Goal: Task Accomplishment & Management: Manage account settings

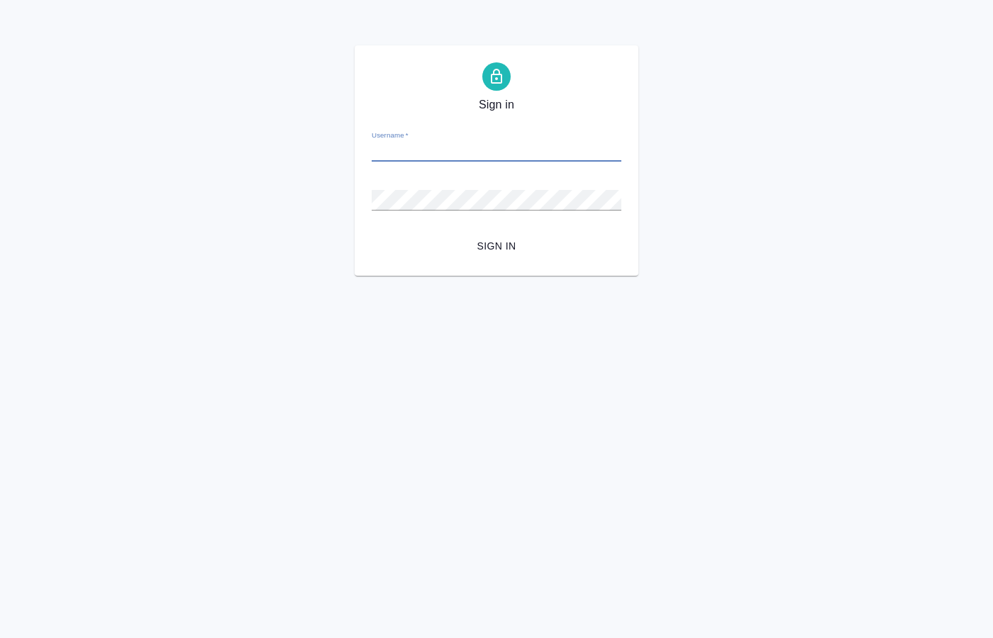
paste input "o.kucherenko@awatera.com"
type input "o.kucherenko@awatera.com"
click at [490, 242] on span "Sign in" at bounding box center [496, 247] width 227 height 18
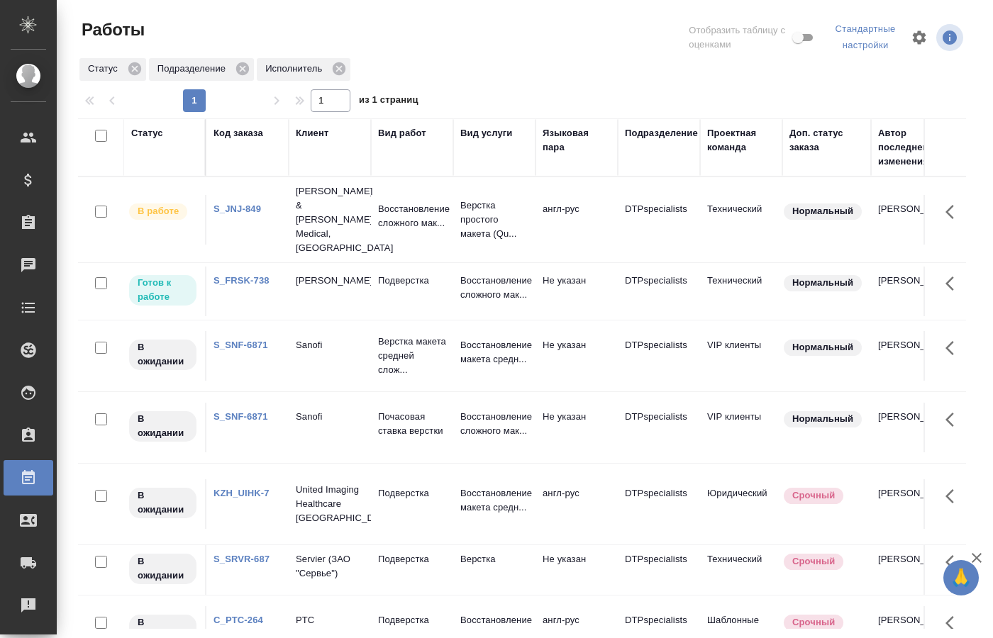
click at [985, 69] on div "Работы Отобразить таблицу с оценками Стандартные настройки Статус Подразделение…" at bounding box center [527, 318] width 919 height 637
click at [409, 274] on p "Подверстка" at bounding box center [412, 281] width 68 height 14
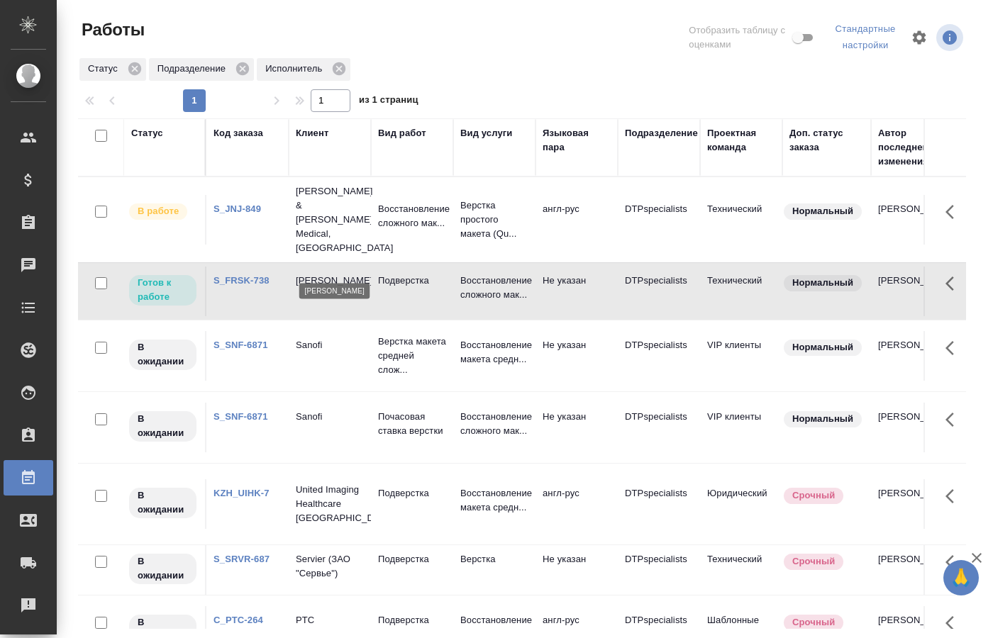
click at [362, 274] on p "[PERSON_NAME]" at bounding box center [330, 281] width 68 height 14
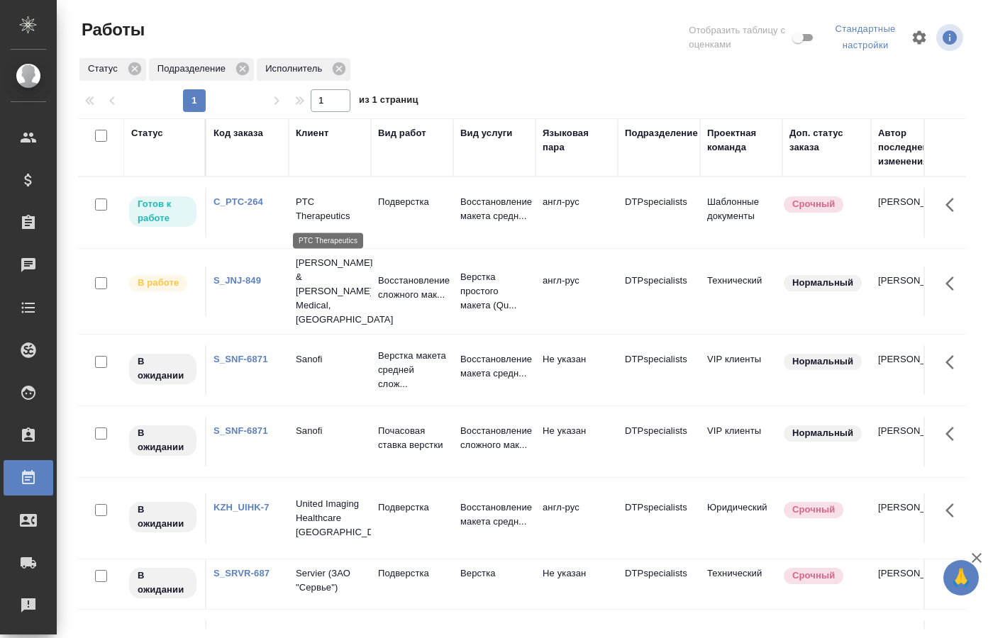
click at [323, 207] on p "PTC Therapeutics" at bounding box center [330, 209] width 68 height 28
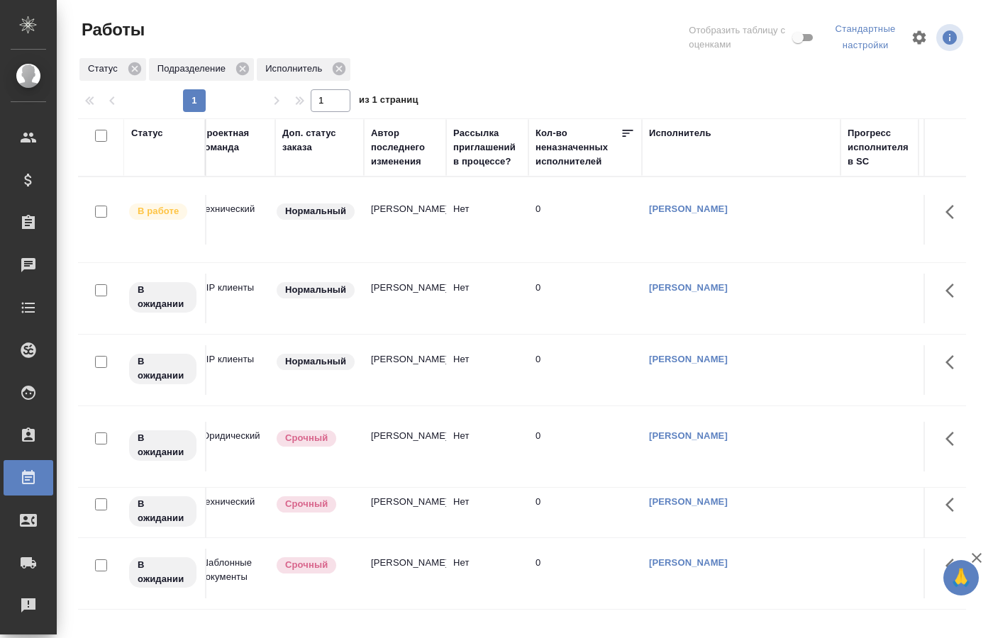
scroll to position [0, 495]
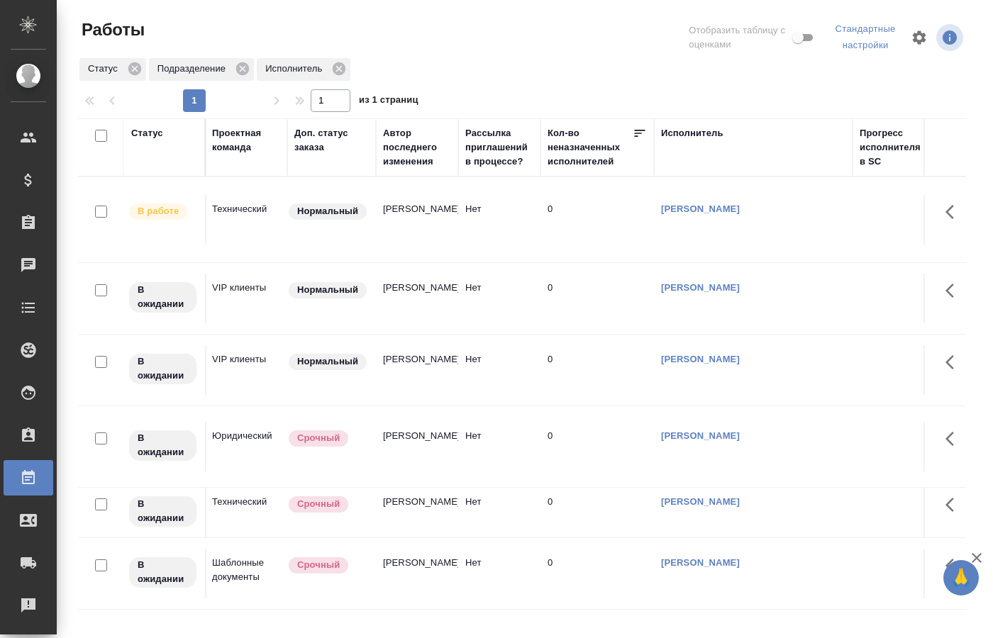
click at [692, 431] on link "[PERSON_NAME]" at bounding box center [700, 436] width 79 height 11
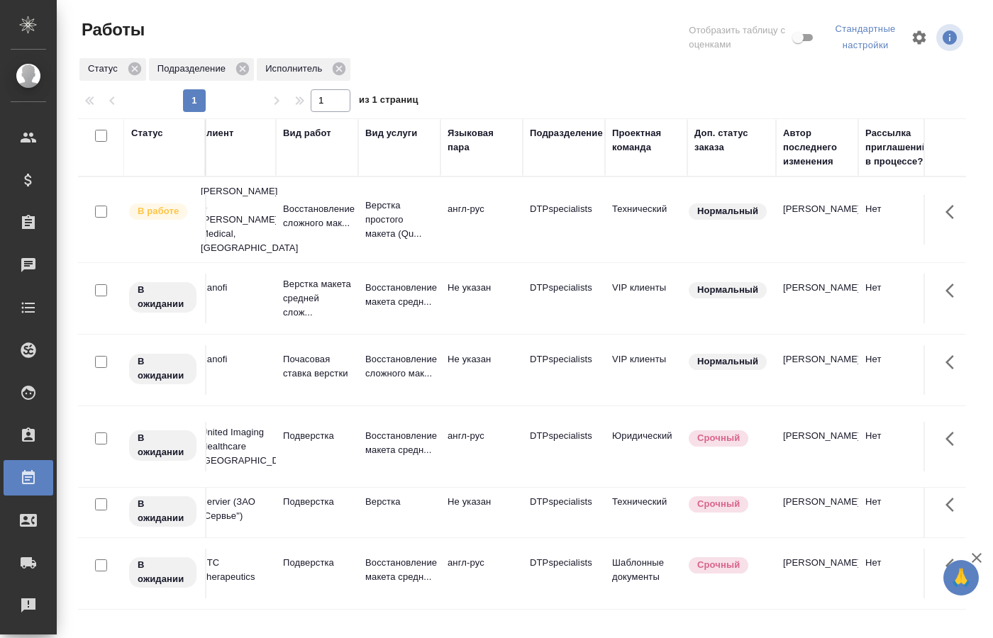
scroll to position [0, 0]
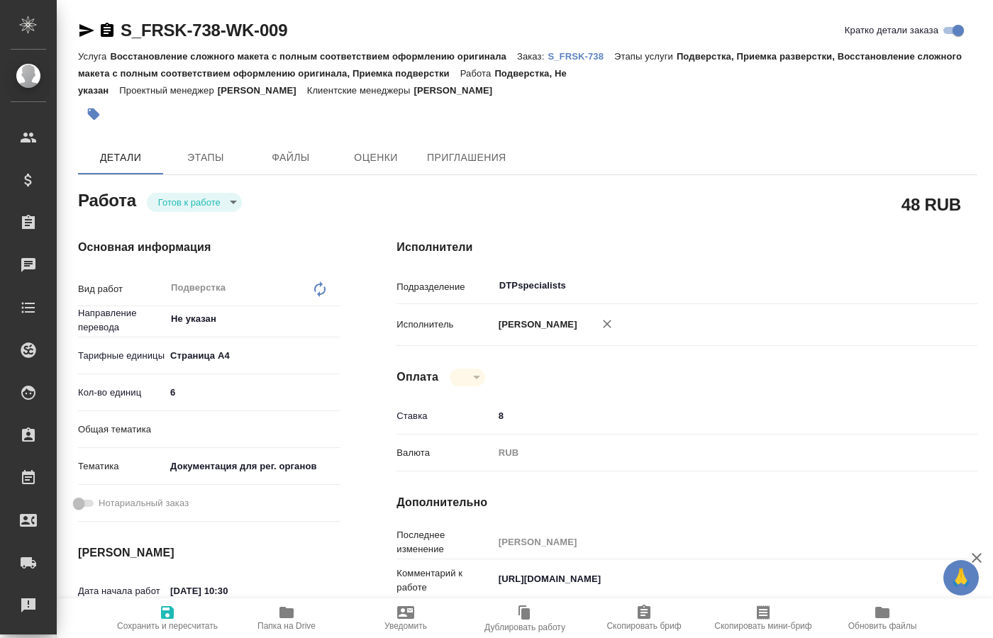
type textarea "x"
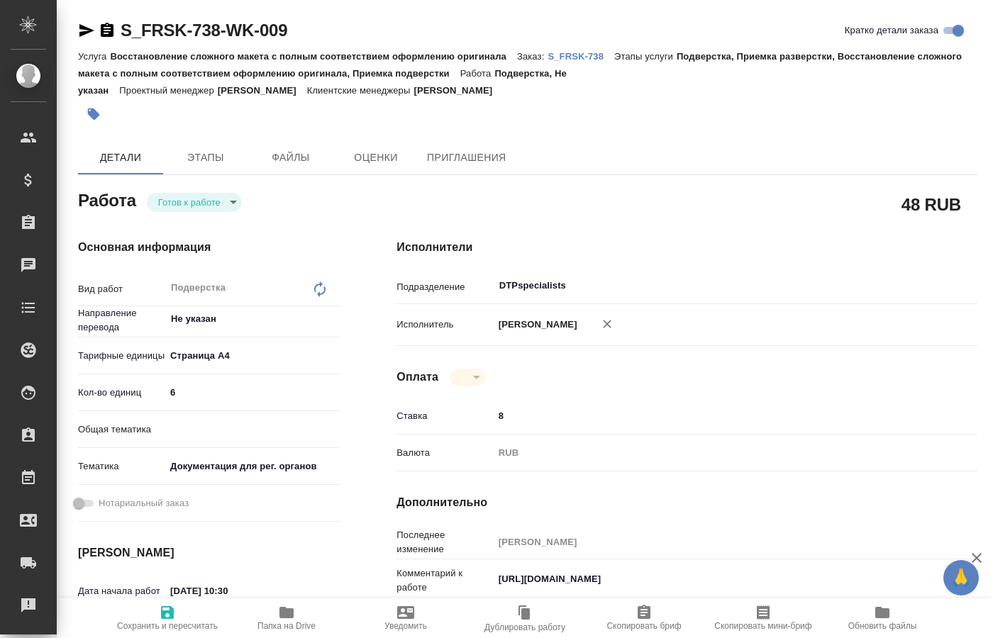
type textarea "x"
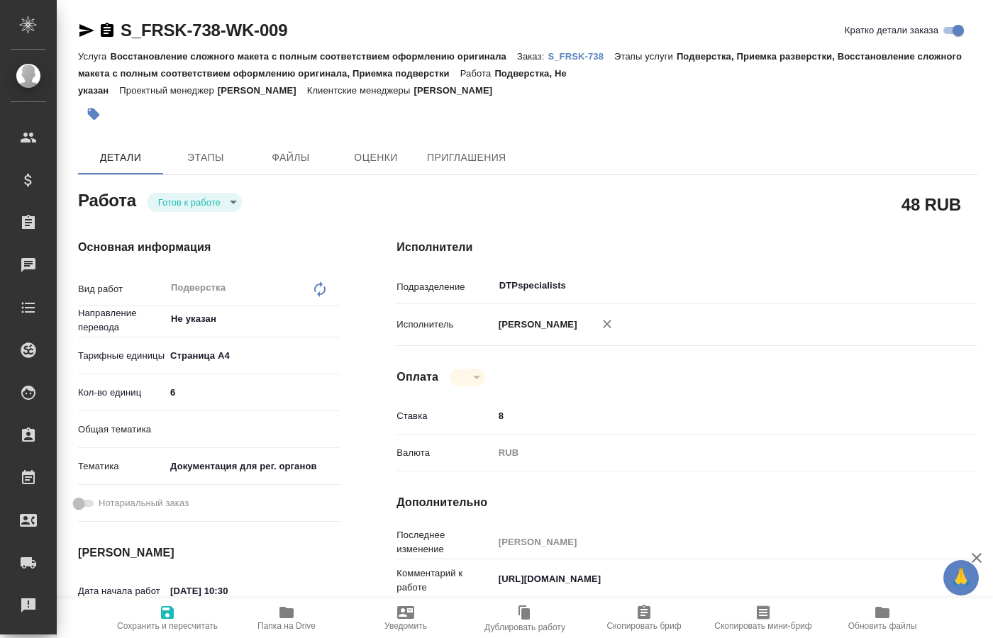
type textarea "x"
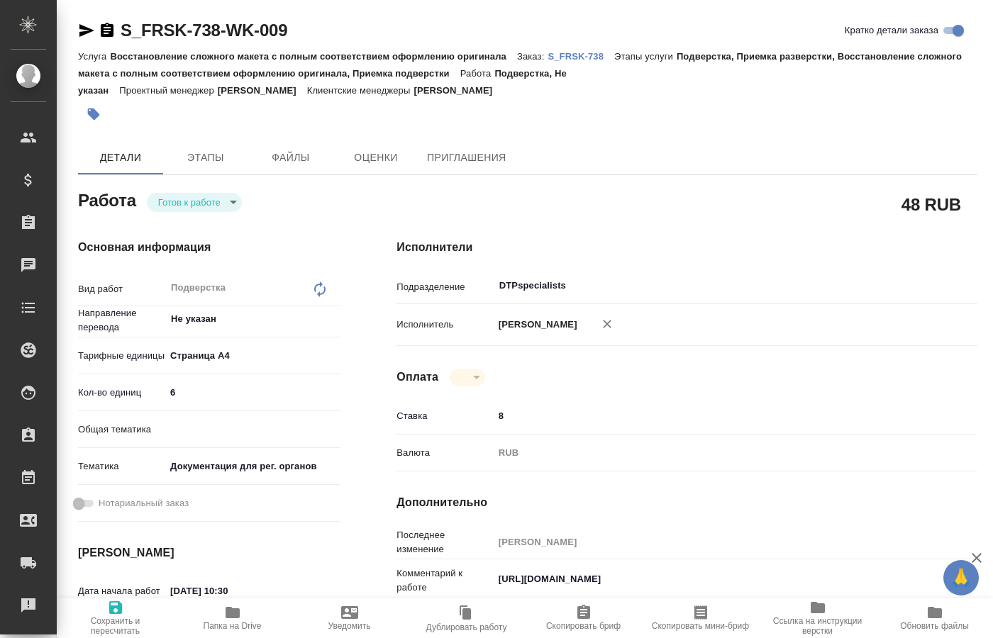
type textarea "x"
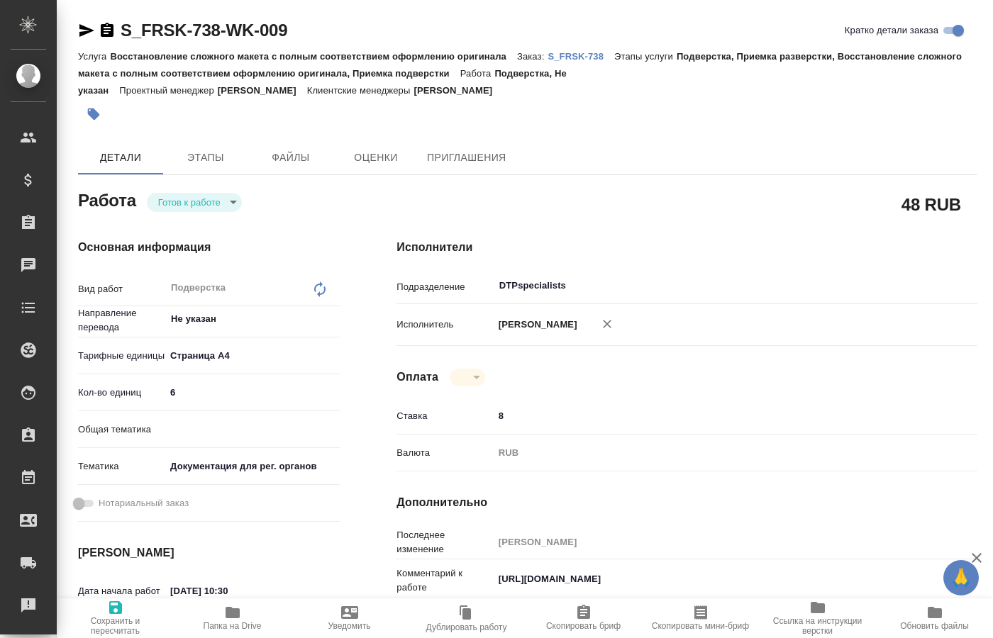
type textarea "x"
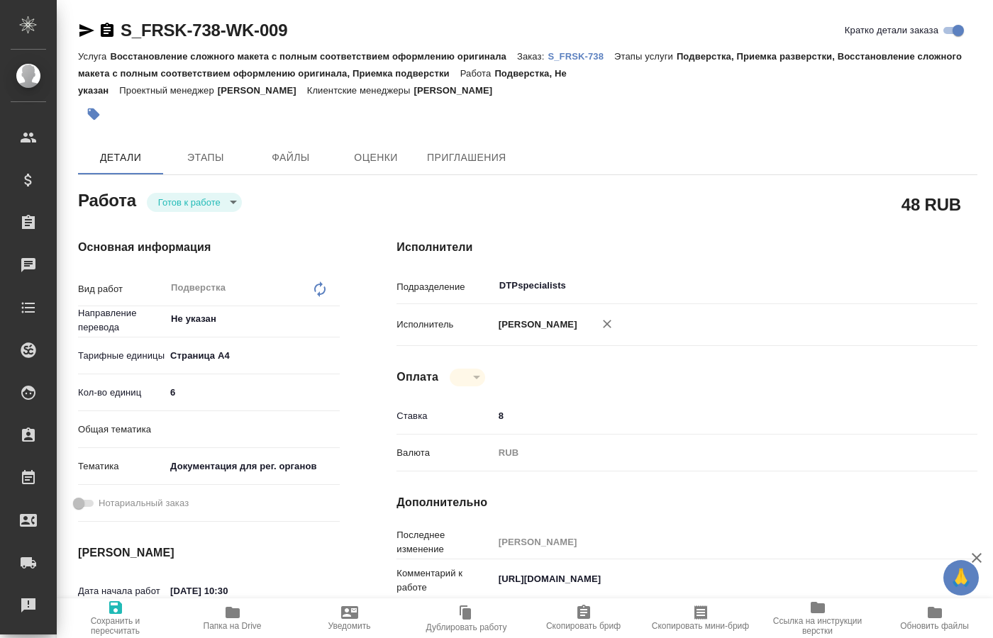
type textarea "x"
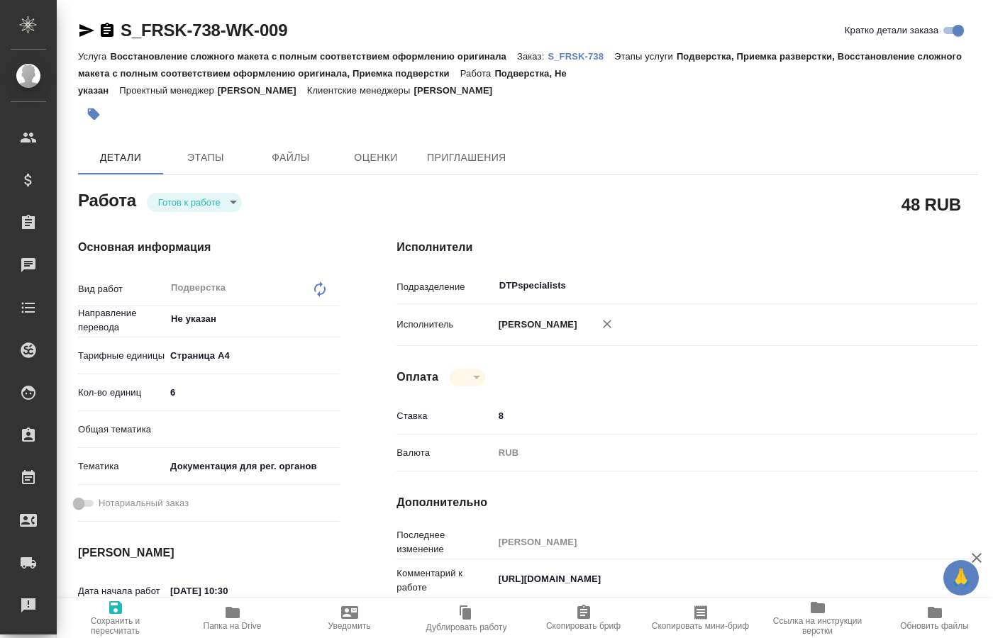
type textarea "x"
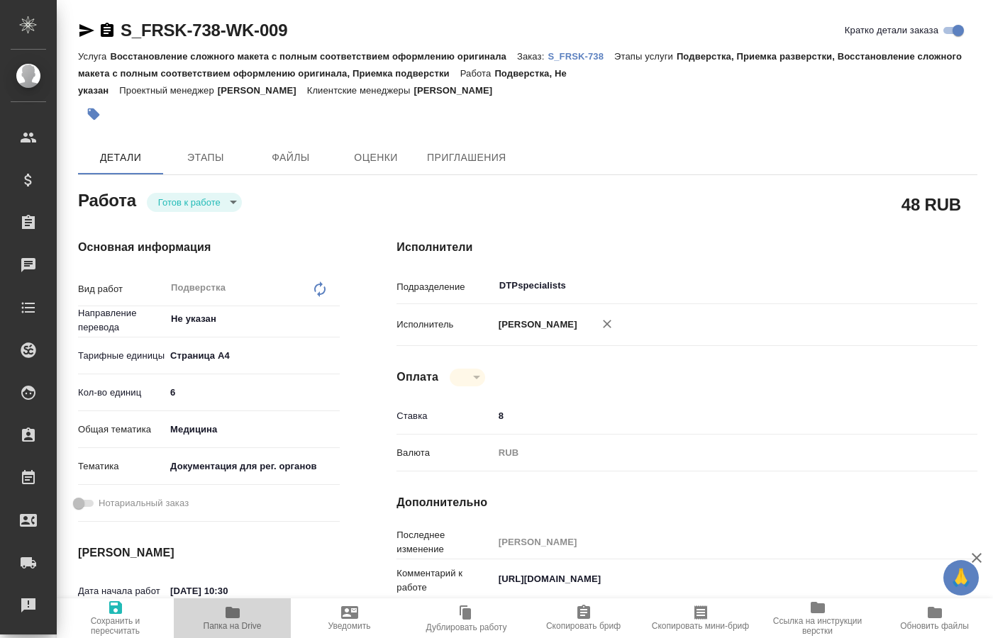
click at [223, 615] on span "Папка на Drive" at bounding box center [232, 617] width 100 height 27
type textarea "x"
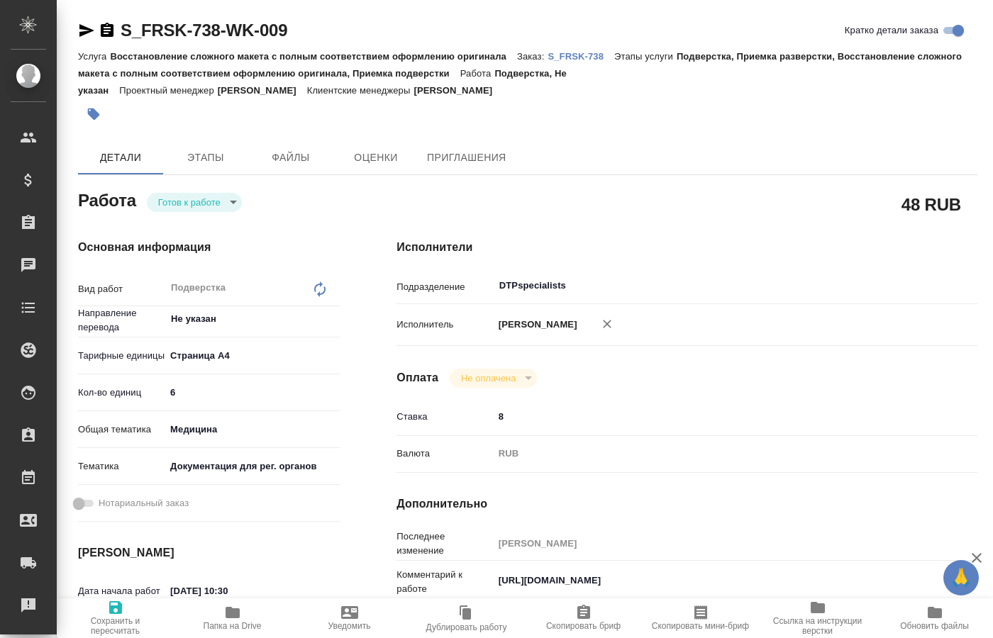
type textarea "x"
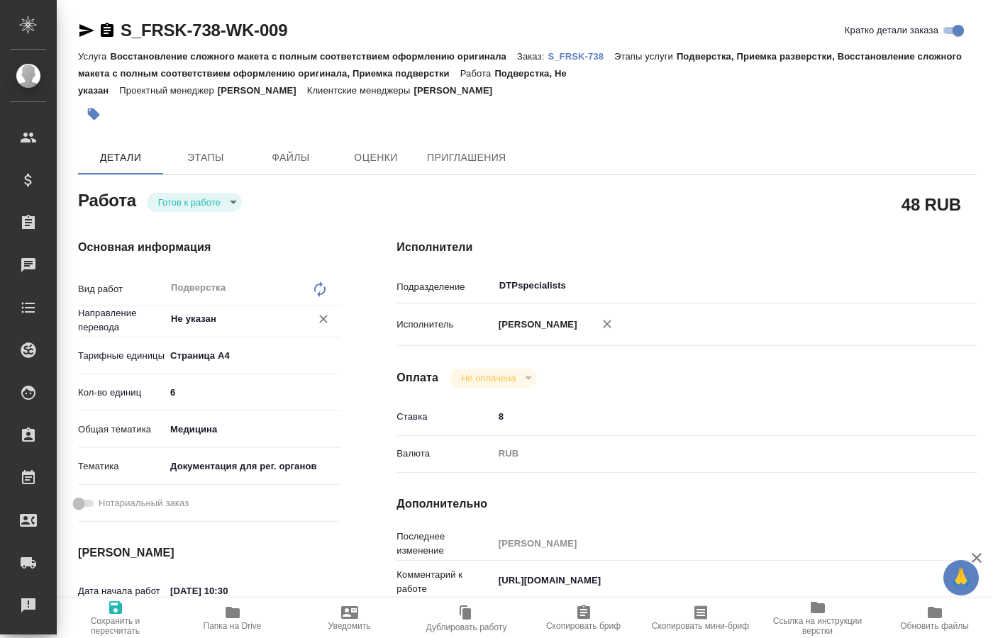
type textarea "x"
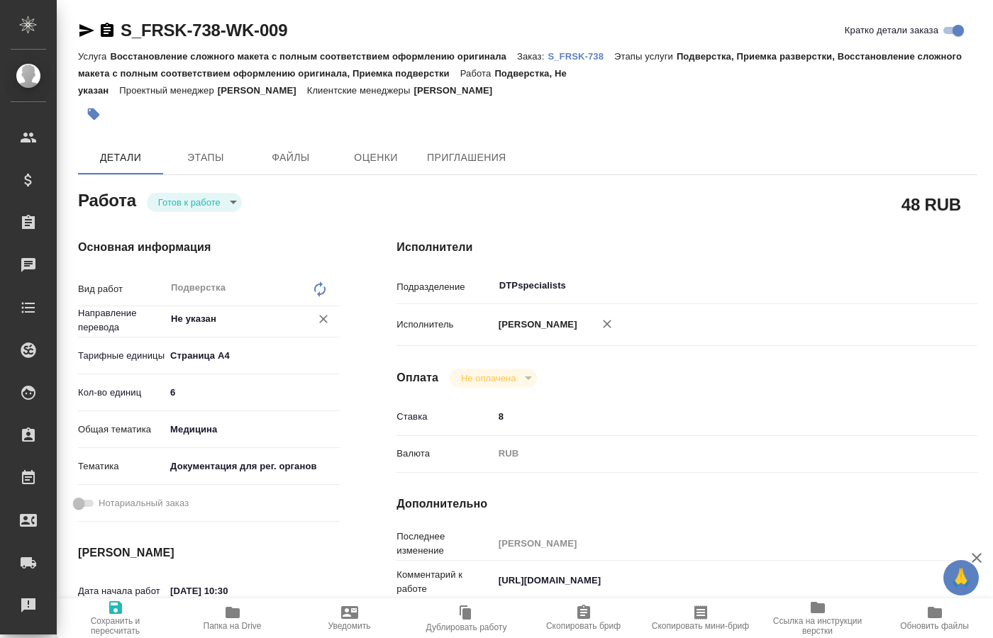
type textarea "x"
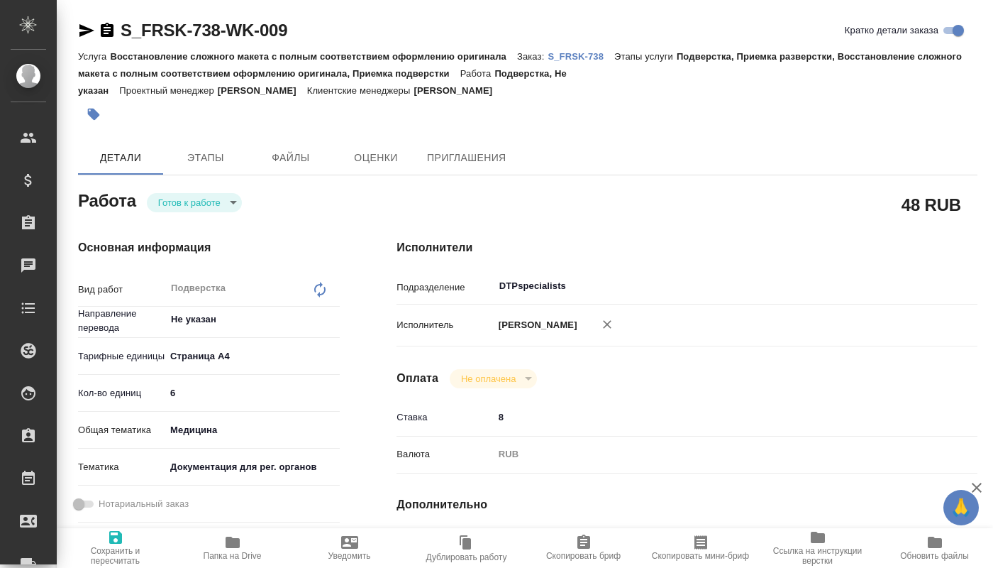
type textarea "x"
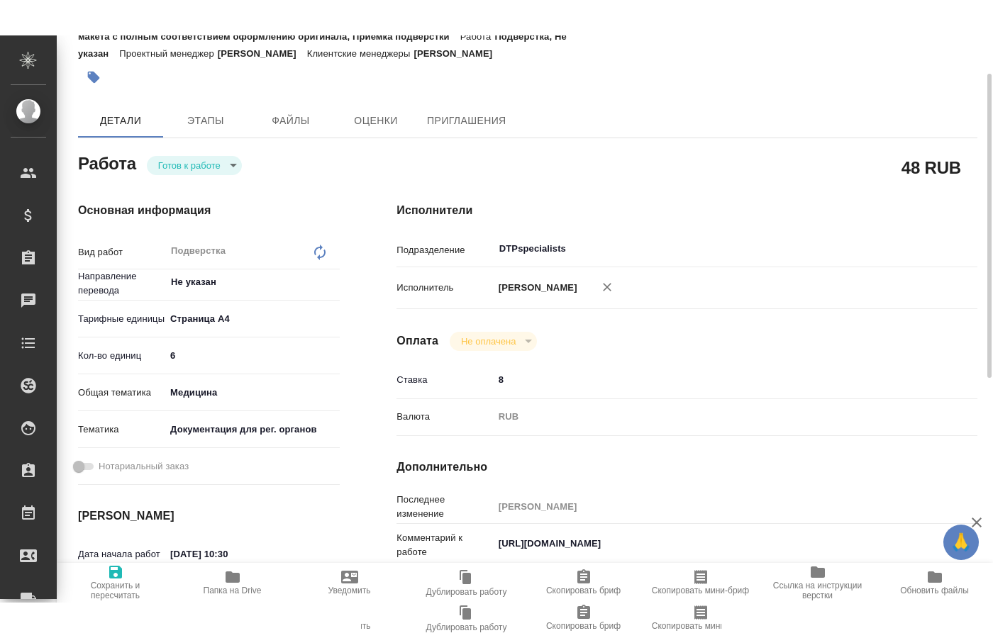
scroll to position [145, 0]
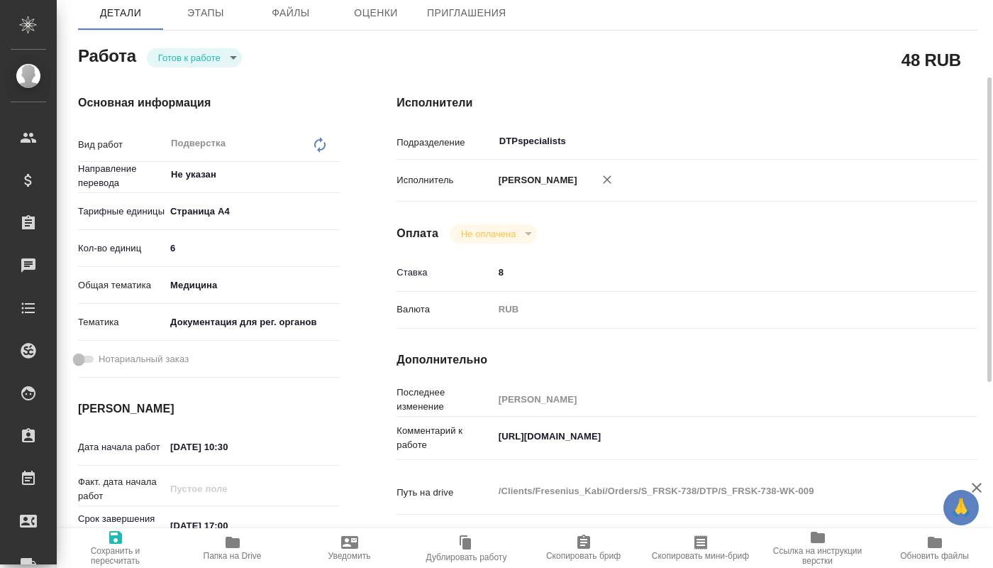
type textarea "x"
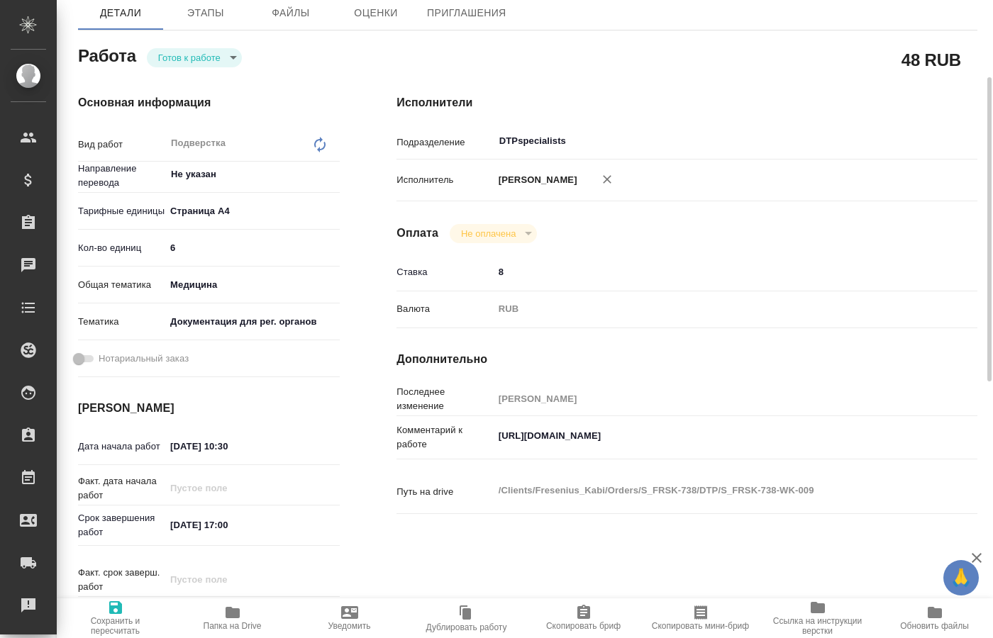
type textarea "x"
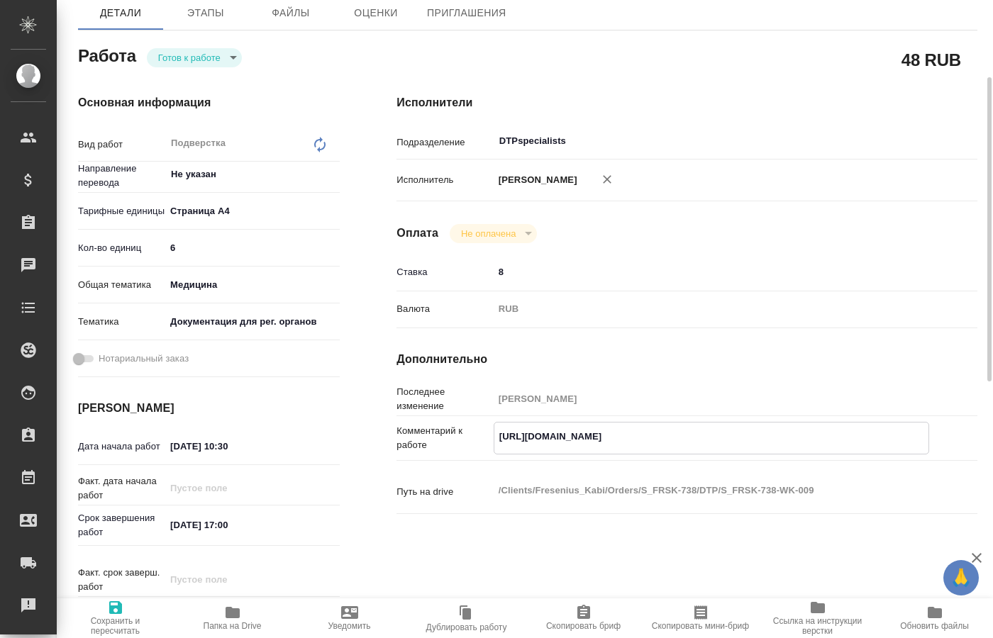
drag, startPoint x: 742, startPoint y: 434, endPoint x: 482, endPoint y: 436, distance: 260.4
click at [494, 443] on textarea "https://drive.awatera.com/s/fWtaqjSee7yLjLX" at bounding box center [711, 437] width 434 height 24
type textarea "x"
click at [226, 65] on body "🙏 .cls-1 fill:#fff; AWATERA Kucherenko Oksana Клиенты Спецификации Заказы 0 Чат…" at bounding box center [496, 319] width 993 height 638
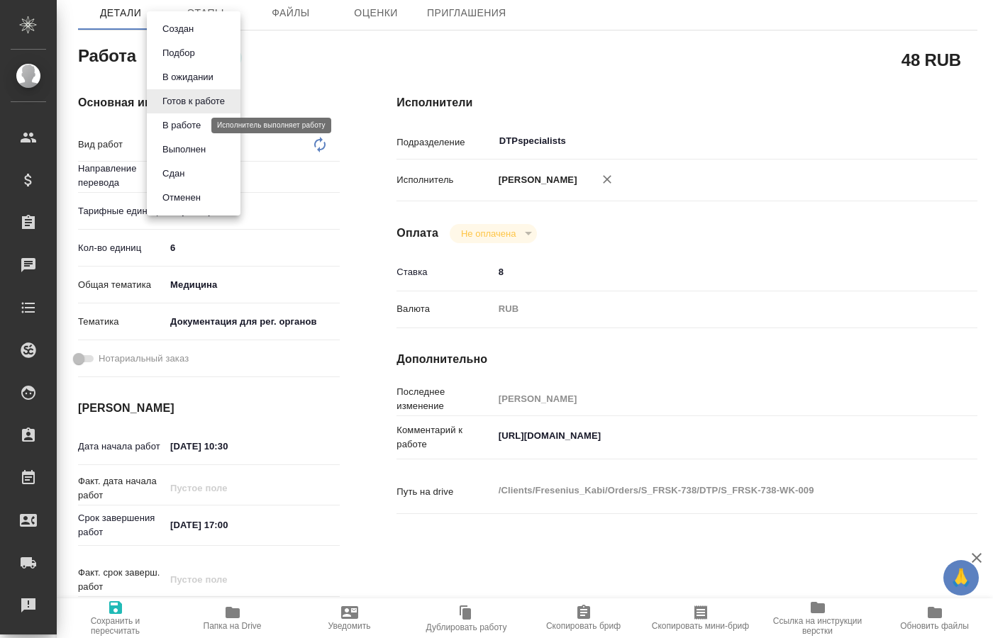
click at [183, 125] on button "В работе" at bounding box center [181, 126] width 47 height 16
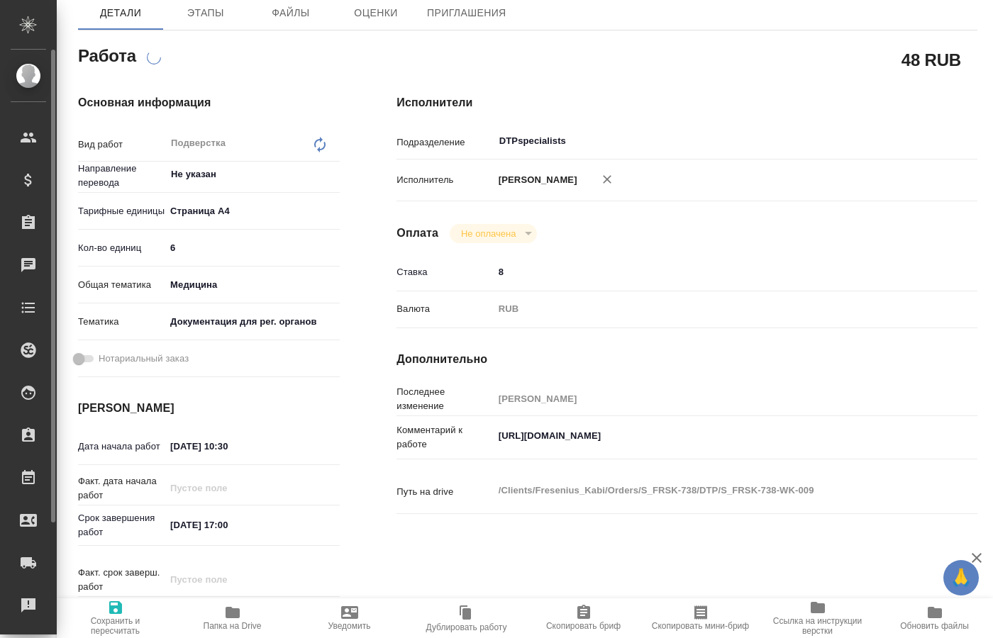
type textarea "x"
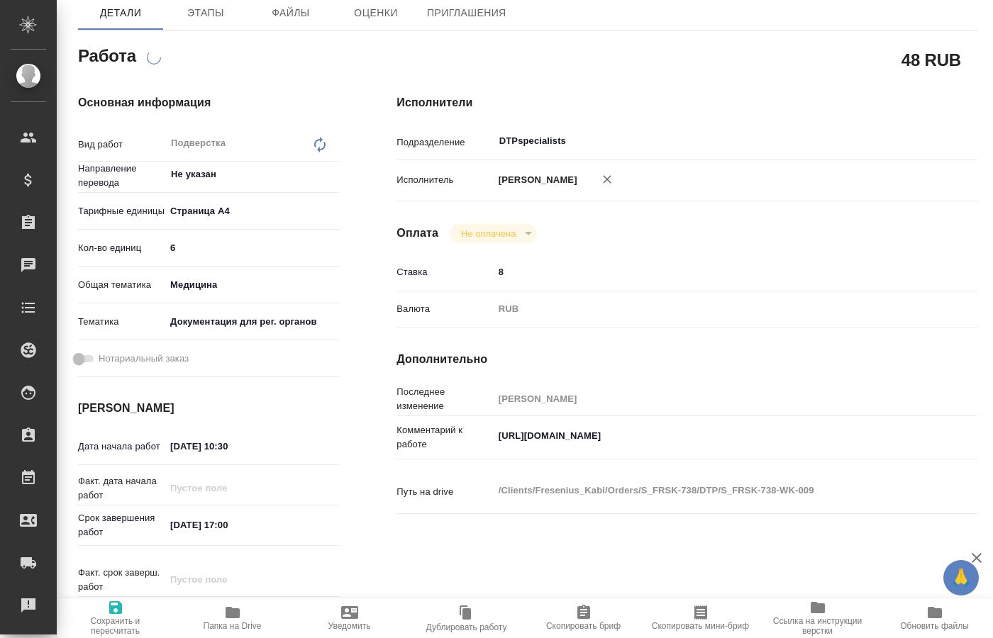
scroll to position [0, 0]
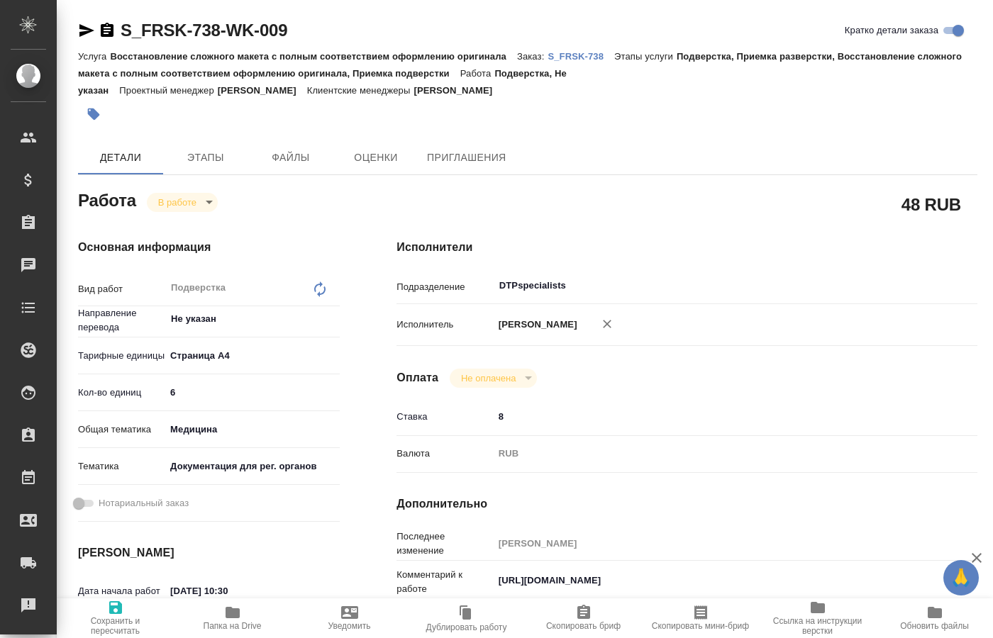
type textarea "x"
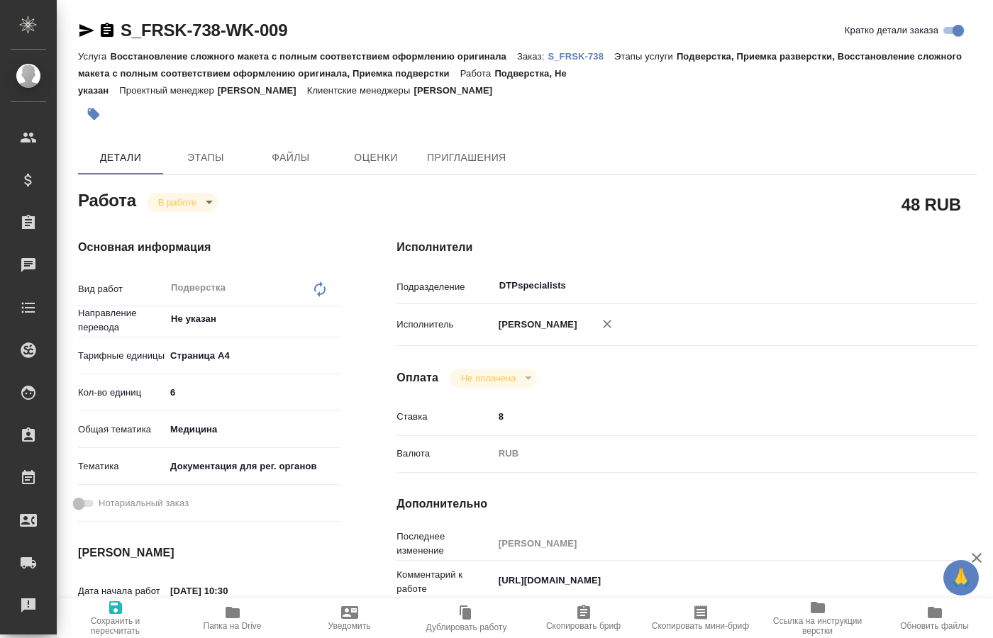
type textarea "x"
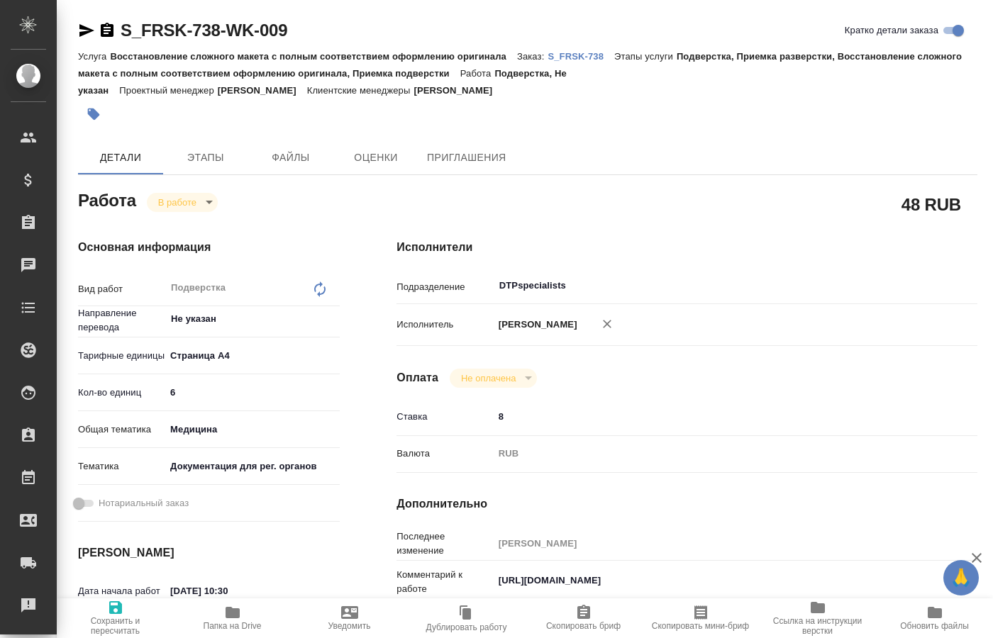
type textarea "x"
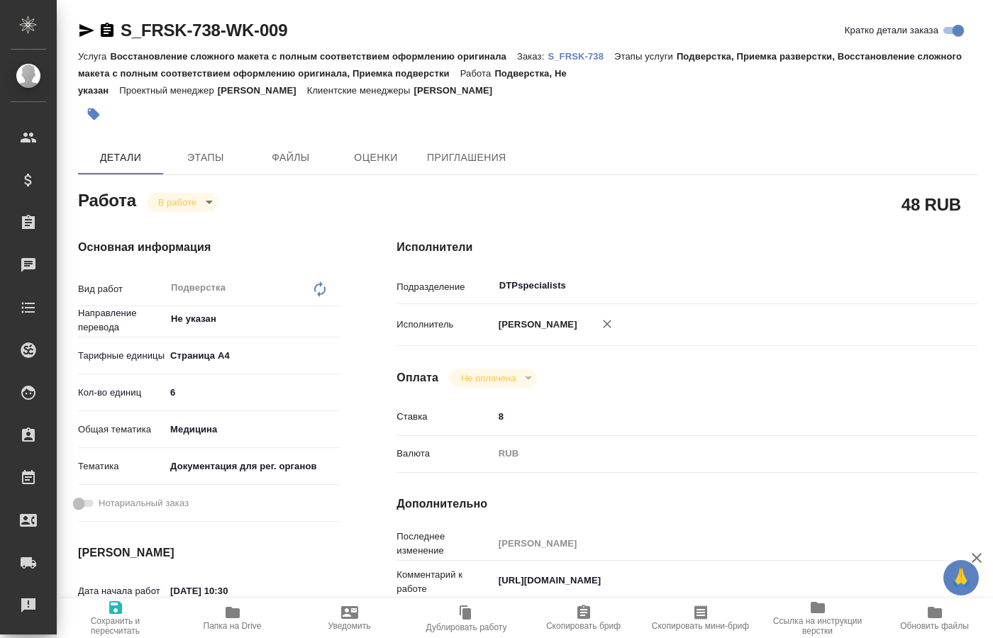
type textarea "x"
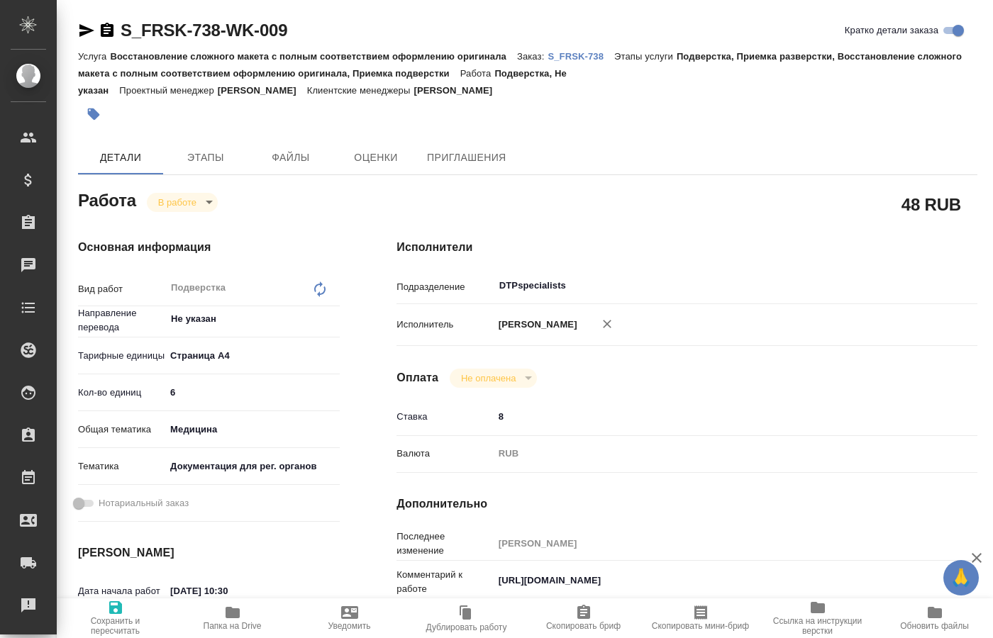
type textarea "x"
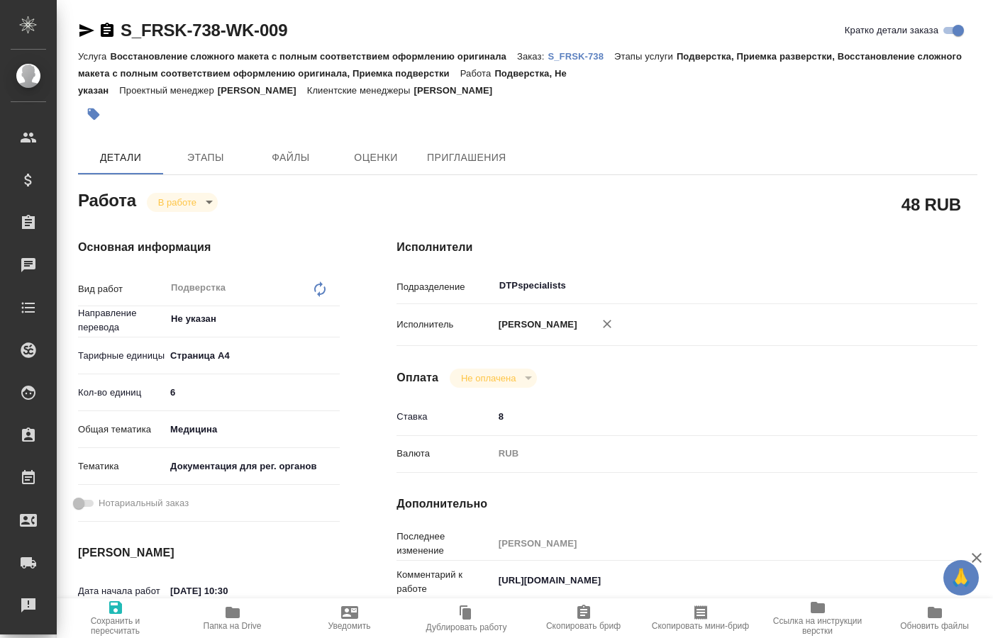
type textarea "x"
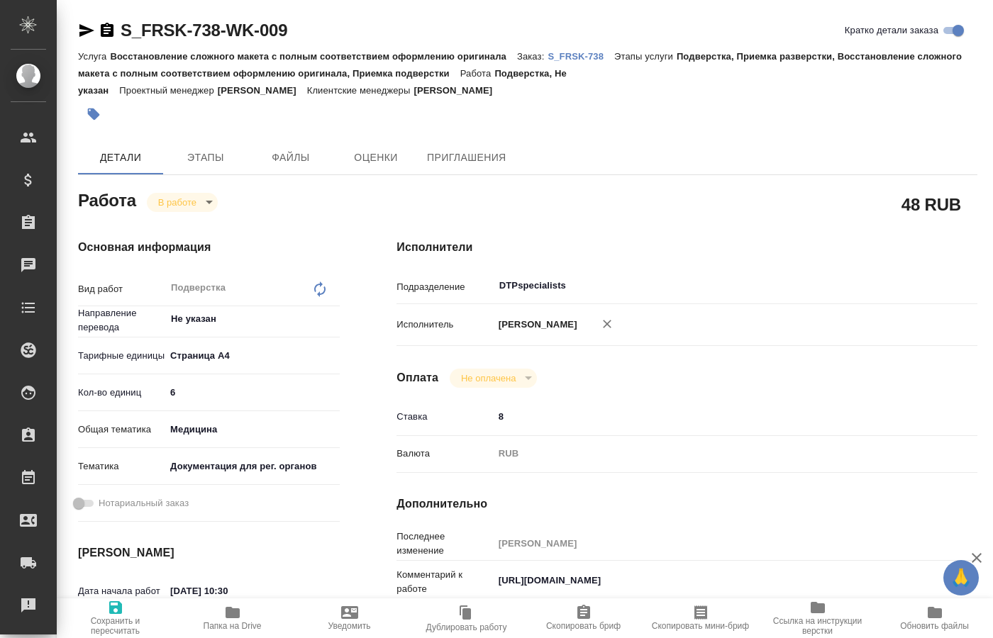
click at [731, 211] on div "Исполнители Подразделение DTPspecialists ​ Исполнитель Кучеренко Оксана Леонидо…" at bounding box center [687, 514] width 638 height 606
click at [228, 624] on span "Папка на Drive" at bounding box center [233, 626] width 58 height 10
click at [206, 204] on body "🙏 .cls-1 fill:#fff; AWATERA Kucherenko Oksana Клиенты Спецификации Заказы 0 Чат…" at bounding box center [496, 319] width 993 height 638
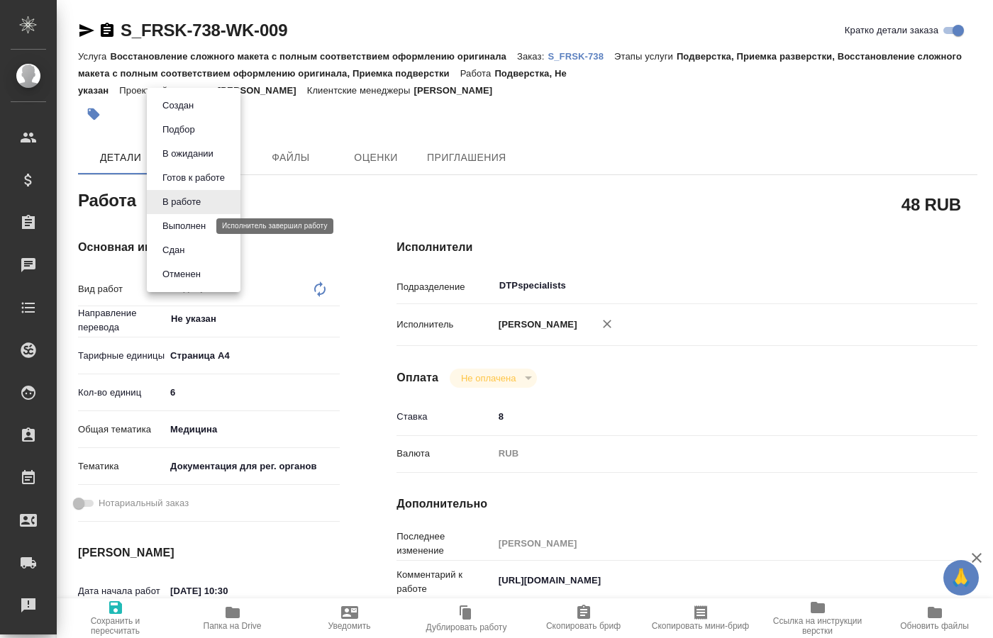
click at [191, 229] on button "Выполнен" at bounding box center [184, 226] width 52 height 16
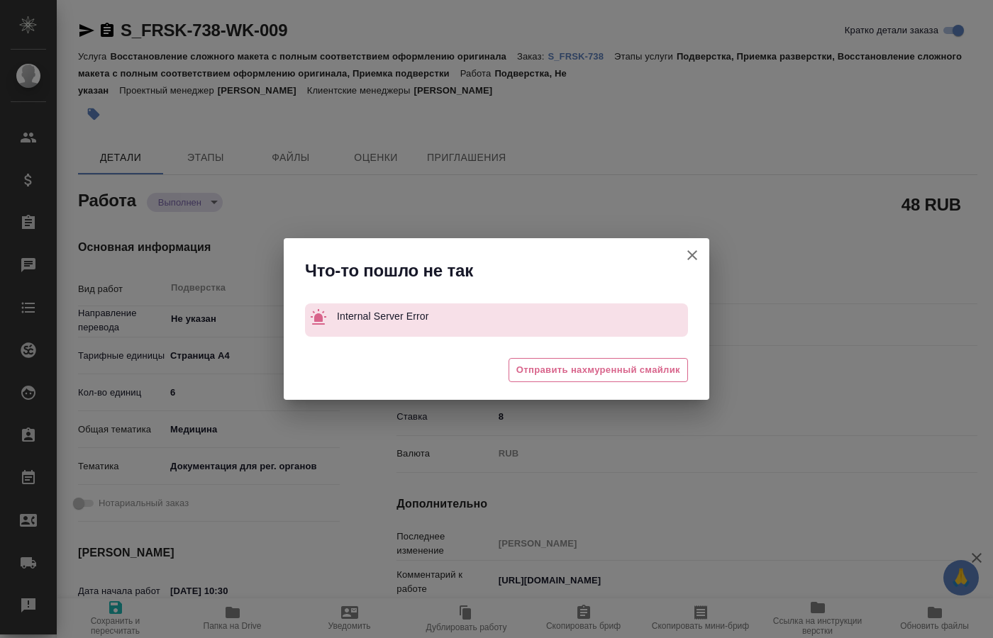
type textarea "x"
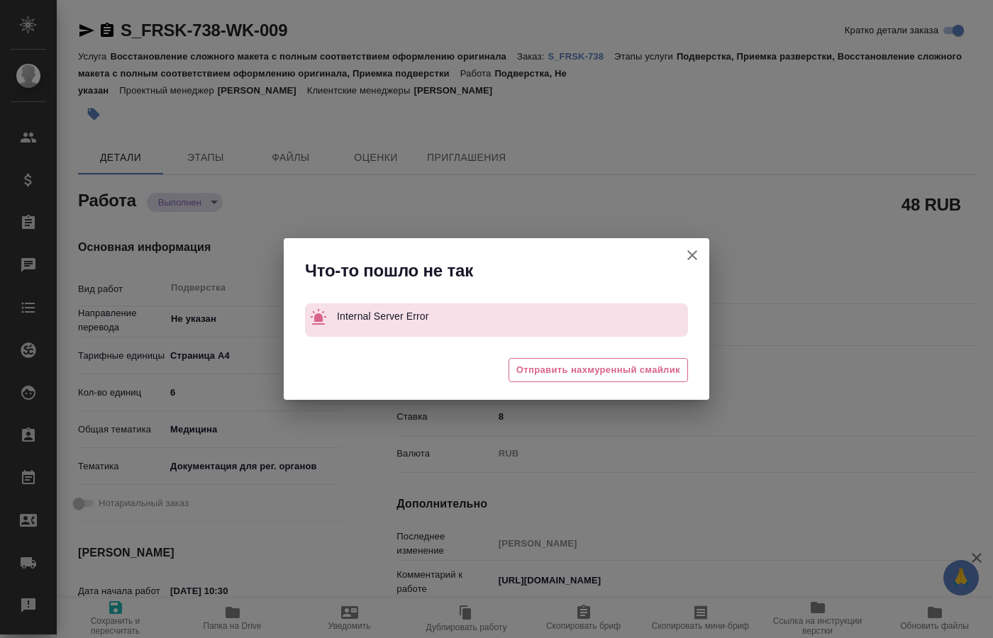
type textarea "x"
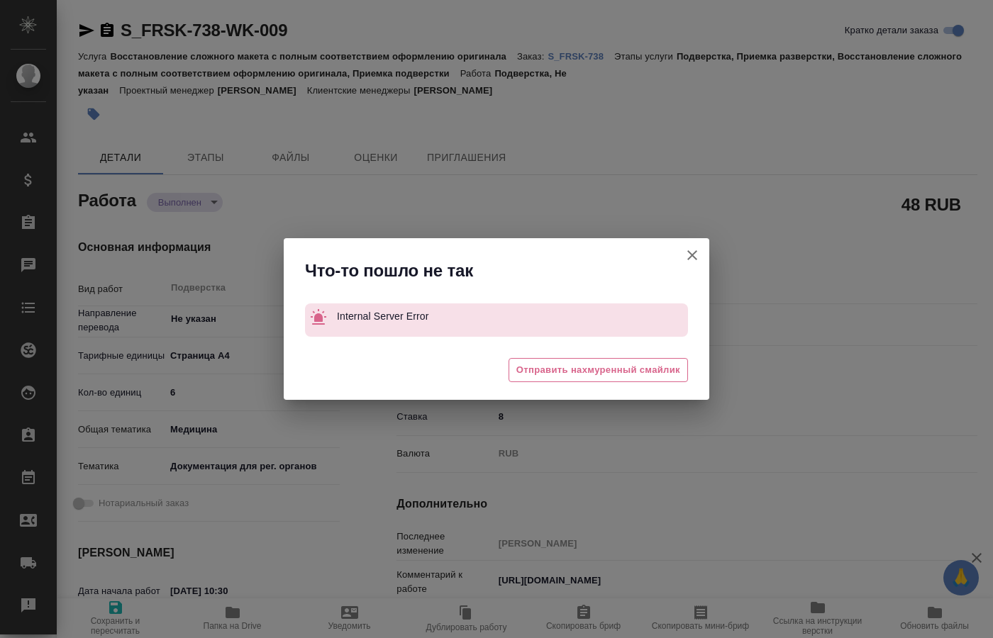
type textarea "x"
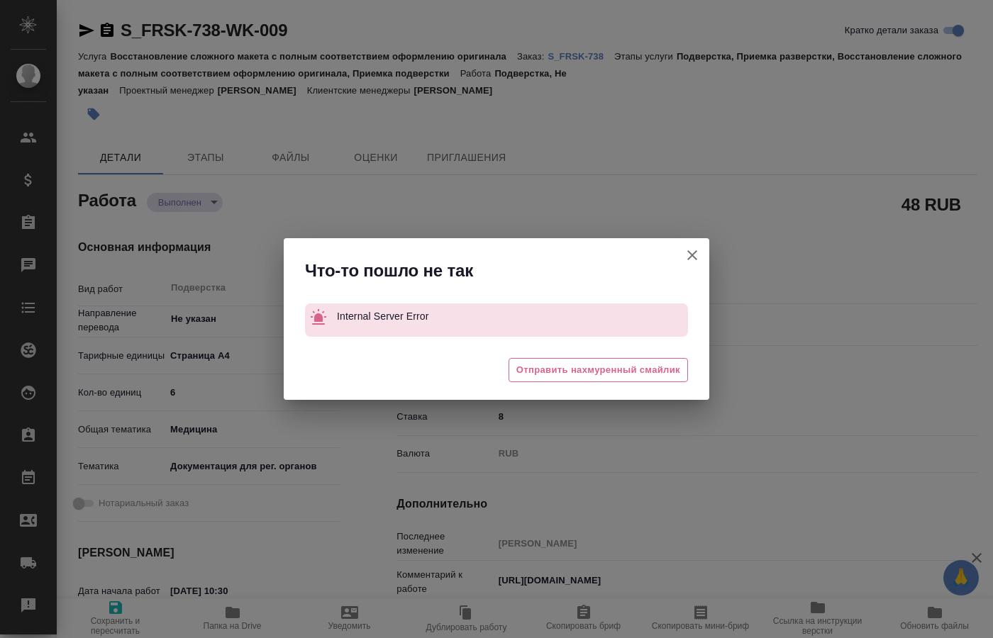
click at [686, 252] on icon "button" at bounding box center [692, 255] width 17 height 17
type textarea "x"
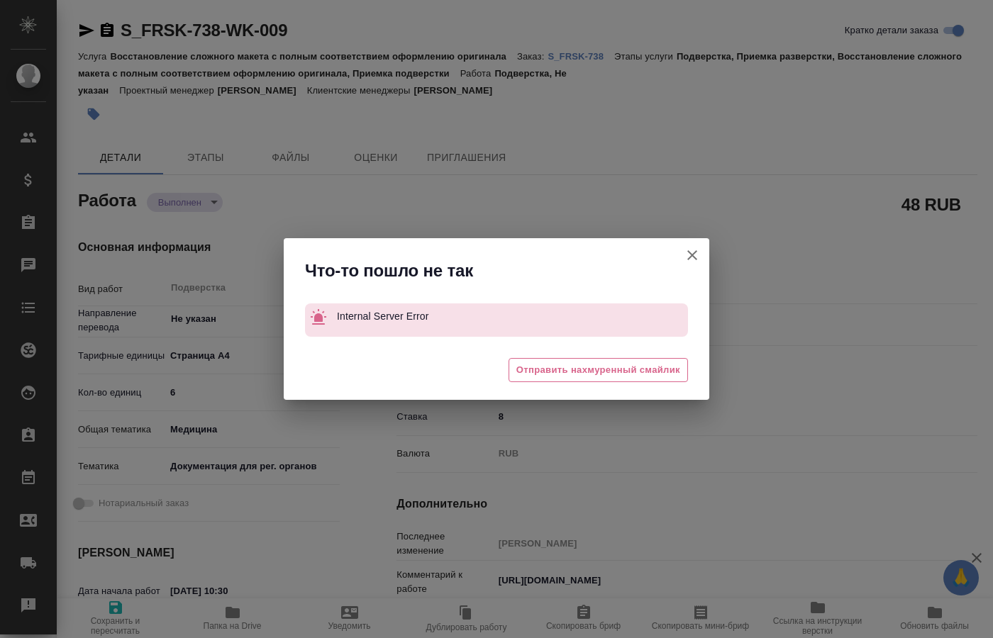
type textarea "x"
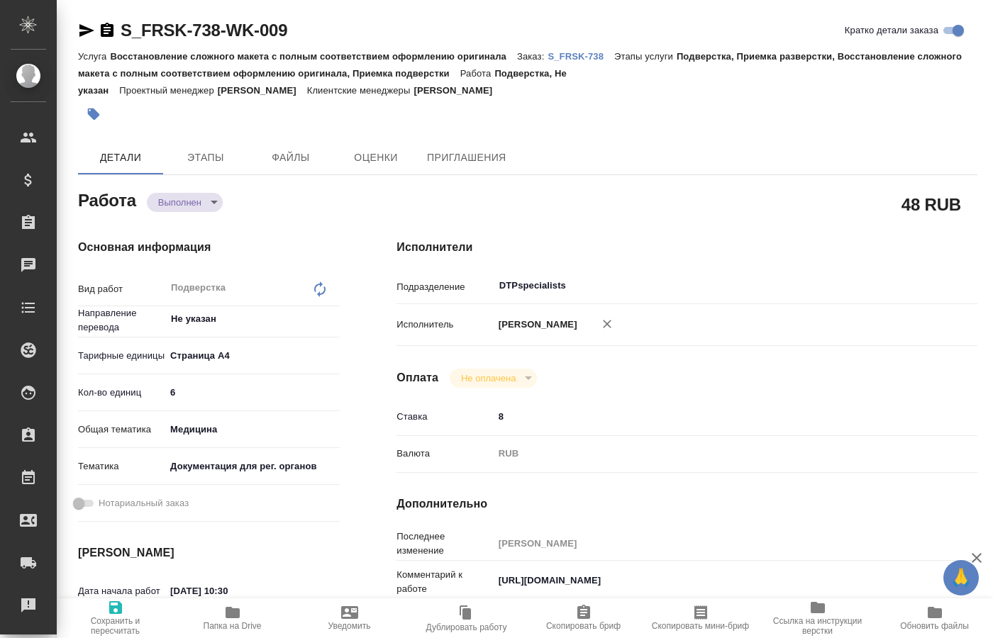
type textarea "x"
